Goal: Book appointment/travel/reservation

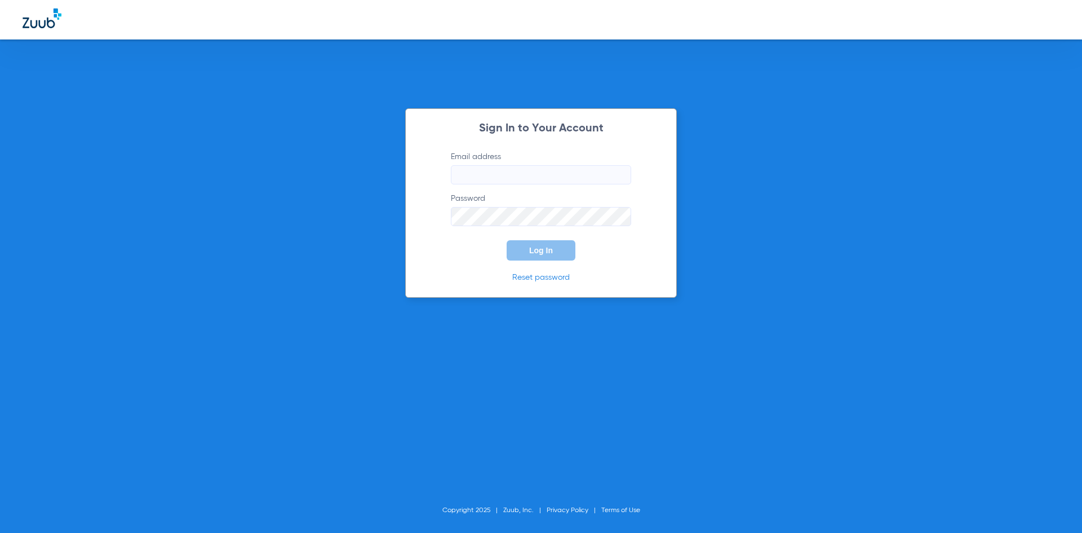
type input "[EMAIL_ADDRESS][DOMAIN_NAME]"
click at [578, 175] on input "[EMAIL_ADDRESS][DOMAIN_NAME]" at bounding box center [541, 174] width 180 height 19
click at [559, 243] on button "Log In" at bounding box center [541, 250] width 69 height 20
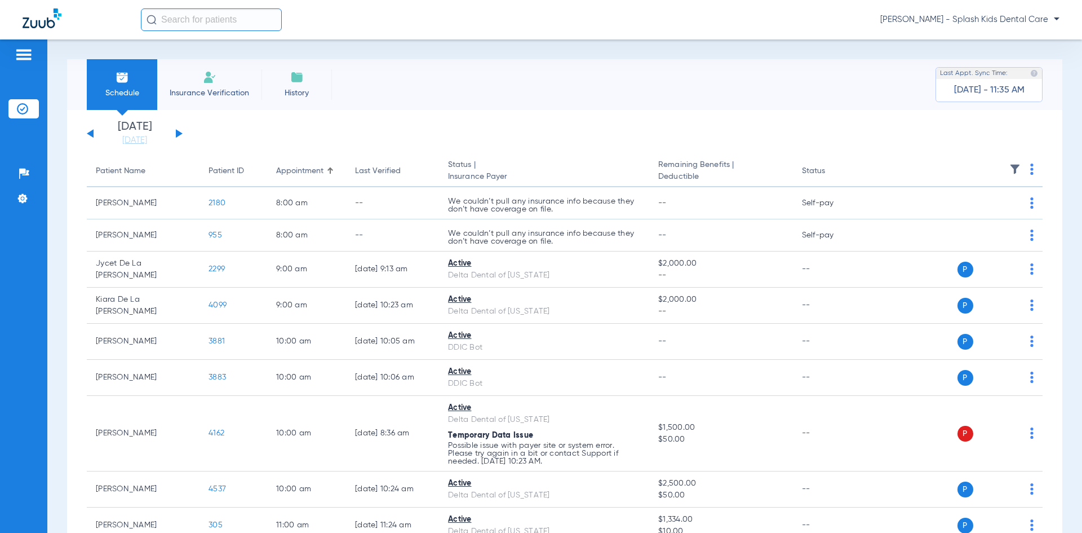
drag, startPoint x: 179, startPoint y: 132, endPoint x: 189, endPoint y: 137, distance: 11.1
click at [179, 133] on button at bounding box center [179, 133] width 7 height 8
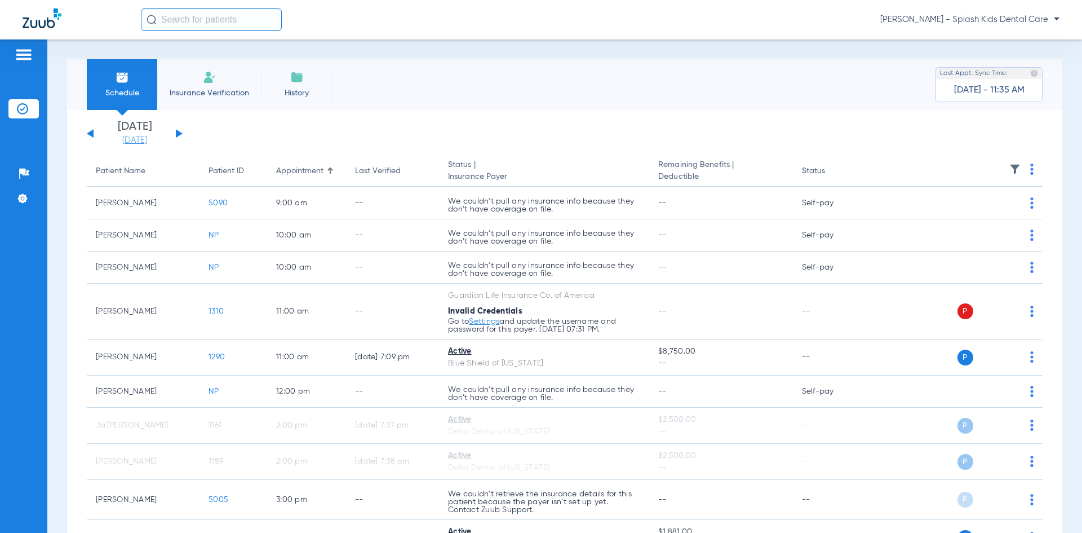
click at [119, 139] on link "[DATE]" at bounding box center [135, 140] width 68 height 11
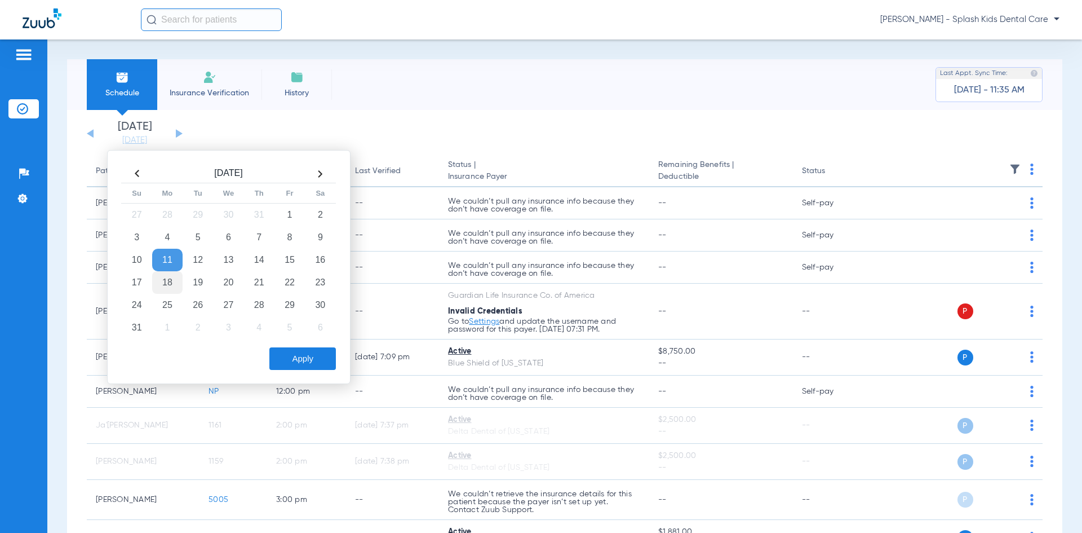
drag, startPoint x: 167, startPoint y: 282, endPoint x: 172, endPoint y: 289, distance: 8.5
click at [170, 284] on td "18" at bounding box center [167, 282] width 30 height 23
click at [294, 349] on button "Apply" at bounding box center [302, 358] width 67 height 23
